Goal: Register for event/course

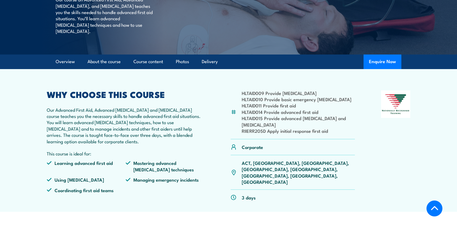
scroll to position [153, 0]
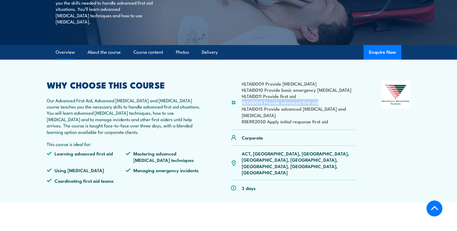
drag, startPoint x: 241, startPoint y: 110, endPoint x: 355, endPoint y: 110, distance: 113.9
click at [355, 110] on div "HLTAID009 Provide cardiopulmonary resuscitation HLTAID010 Provide basic emergen…" at bounding box center [228, 138] width 363 height 115
drag, startPoint x: 246, startPoint y: 175, endPoint x: 271, endPoint y: 175, distance: 24.8
click at [271, 180] on div "3 days" at bounding box center [293, 187] width 124 height 15
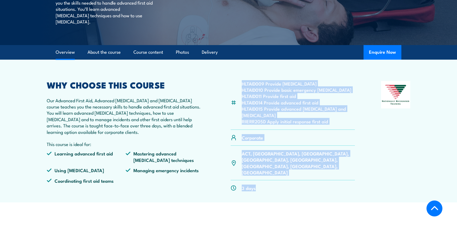
drag, startPoint x: 271, startPoint y: 175, endPoint x: 237, endPoint y: 89, distance: 92.4
click at [237, 89] on div "HLTAID009 Provide cardiopulmonary resuscitation HLTAID010 Provide basic emergen…" at bounding box center [293, 138] width 124 height 115
click at [237, 89] on div "HLTAID009 Provide cardiopulmonary resuscitation HLTAID010 Provide basic emergen…" at bounding box center [293, 105] width 124 height 49
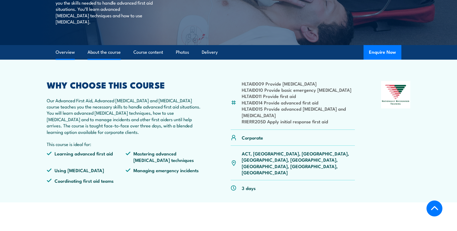
click at [106, 59] on link "About the course" at bounding box center [103, 52] width 33 height 14
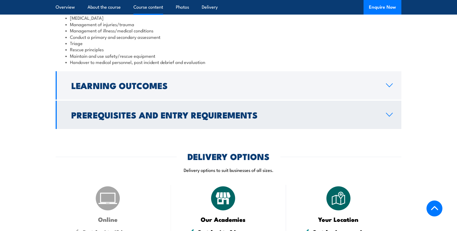
click at [169, 119] on h2 "Prerequisites and Entry Requirements" at bounding box center [224, 115] width 306 height 8
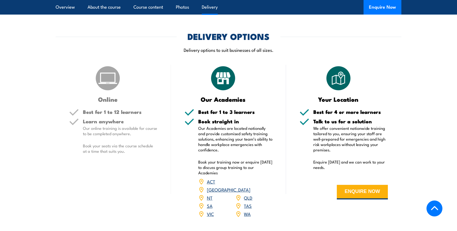
scroll to position [684, 0]
click at [248, 210] on link "WA" at bounding box center [247, 213] width 7 height 6
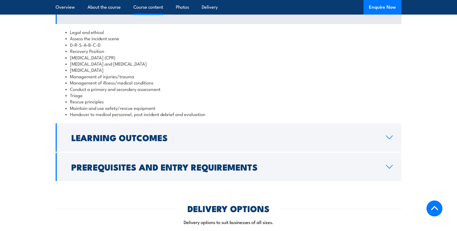
scroll to position [535, 0]
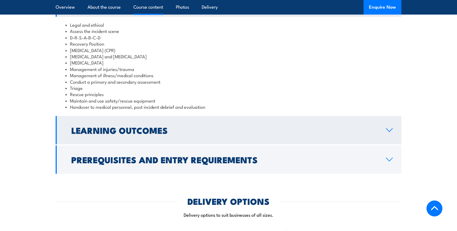
click at [225, 140] on link "Learning Outcomes" at bounding box center [229, 130] width 346 height 28
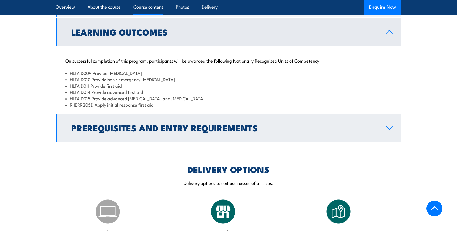
click at [214, 131] on h2 "Prerequisites and Entry Requirements" at bounding box center [224, 128] width 306 height 8
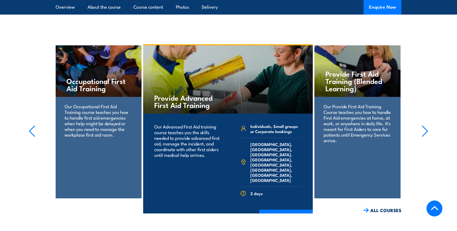
scroll to position [888, 0]
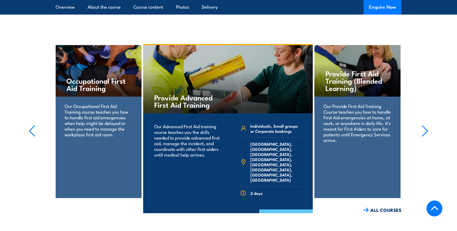
click at [277, 209] on link "COURSE DETAILS" at bounding box center [285, 216] width 53 height 14
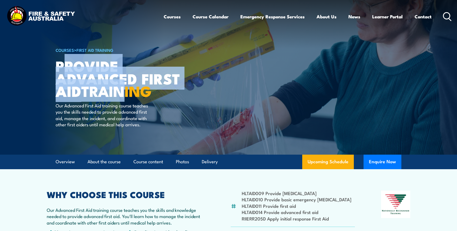
drag, startPoint x: 60, startPoint y: 67, endPoint x: 130, endPoint y: 83, distance: 72.1
click at [130, 83] on h1 "Provide Advanced First Aid TRAINING" at bounding box center [122, 78] width 133 height 38
click at [113, 52] on link "First Aid Training" at bounding box center [94, 50] width 37 height 6
click at [53, 67] on img at bounding box center [228, 77] width 457 height 155
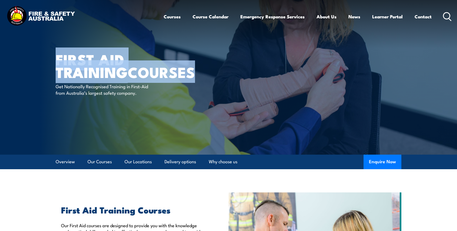
drag, startPoint x: 133, startPoint y: 87, endPoint x: 56, endPoint y: 59, distance: 82.6
click at [56, 59] on h1 "First Aid Training COURSES" at bounding box center [122, 65] width 133 height 25
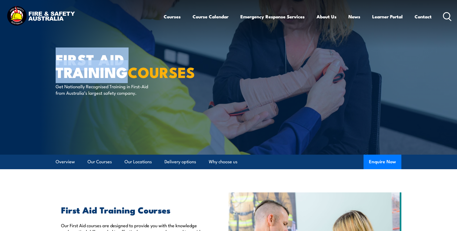
drag, startPoint x: 56, startPoint y: 59, endPoint x: 124, endPoint y: 82, distance: 72.4
click at [124, 78] on h1 "First Aid Training COURSES" at bounding box center [122, 65] width 133 height 25
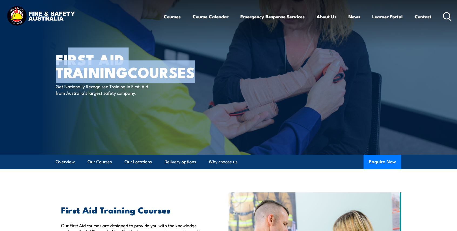
drag, startPoint x: 123, startPoint y: 88, endPoint x: 66, endPoint y: 69, distance: 59.7
click at [67, 69] on h1 "First Aid Training COURSES" at bounding box center [122, 65] width 133 height 25
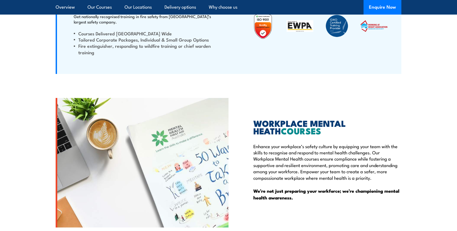
scroll to position [1492, 0]
